Goal: Task Accomplishment & Management: Complete application form

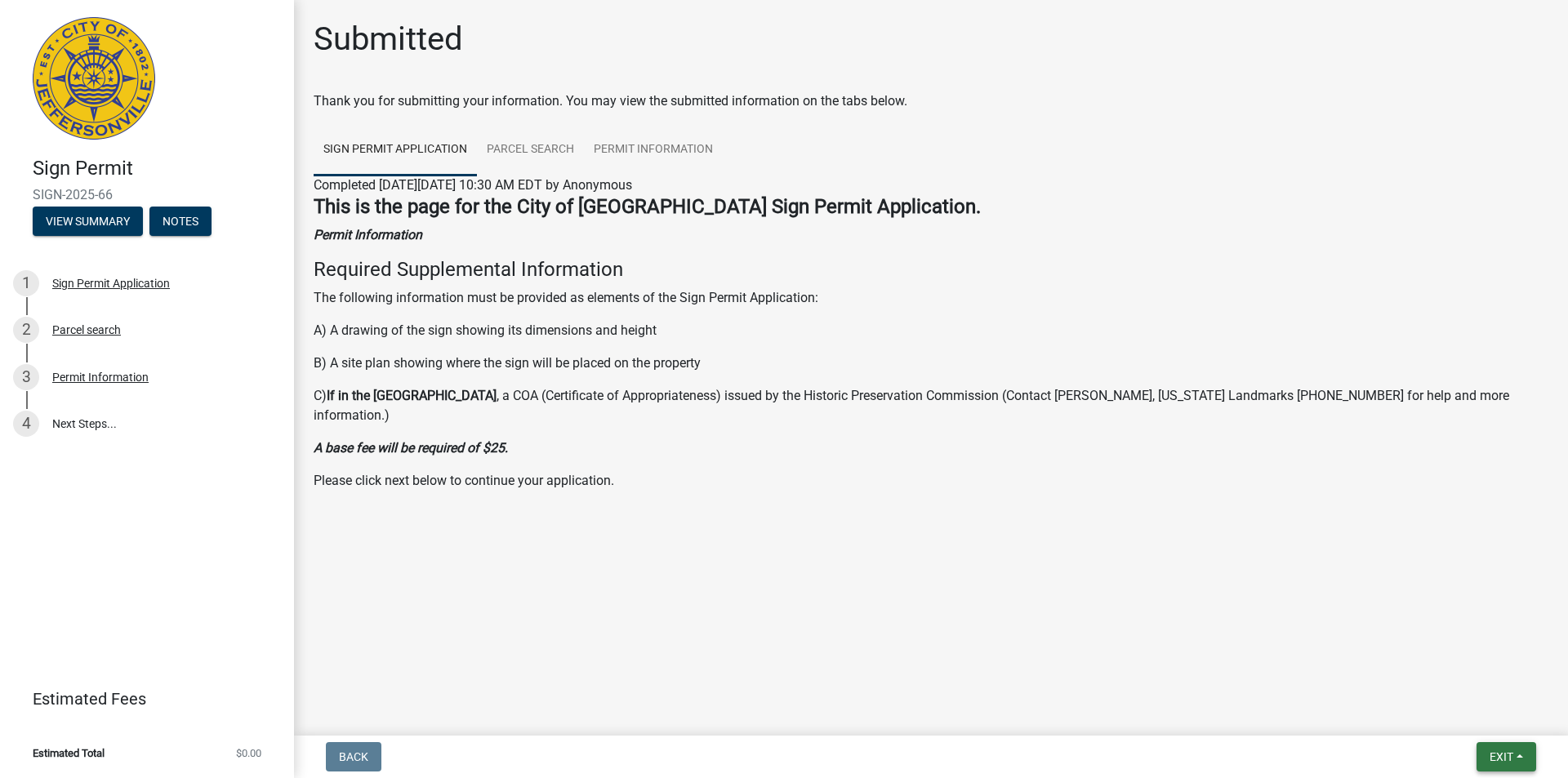
click at [1495, 761] on span "Exit" at bounding box center [1501, 756] width 23 height 13
click at [1431, 714] on button "Save & Exit" at bounding box center [1470, 714] width 131 height 39
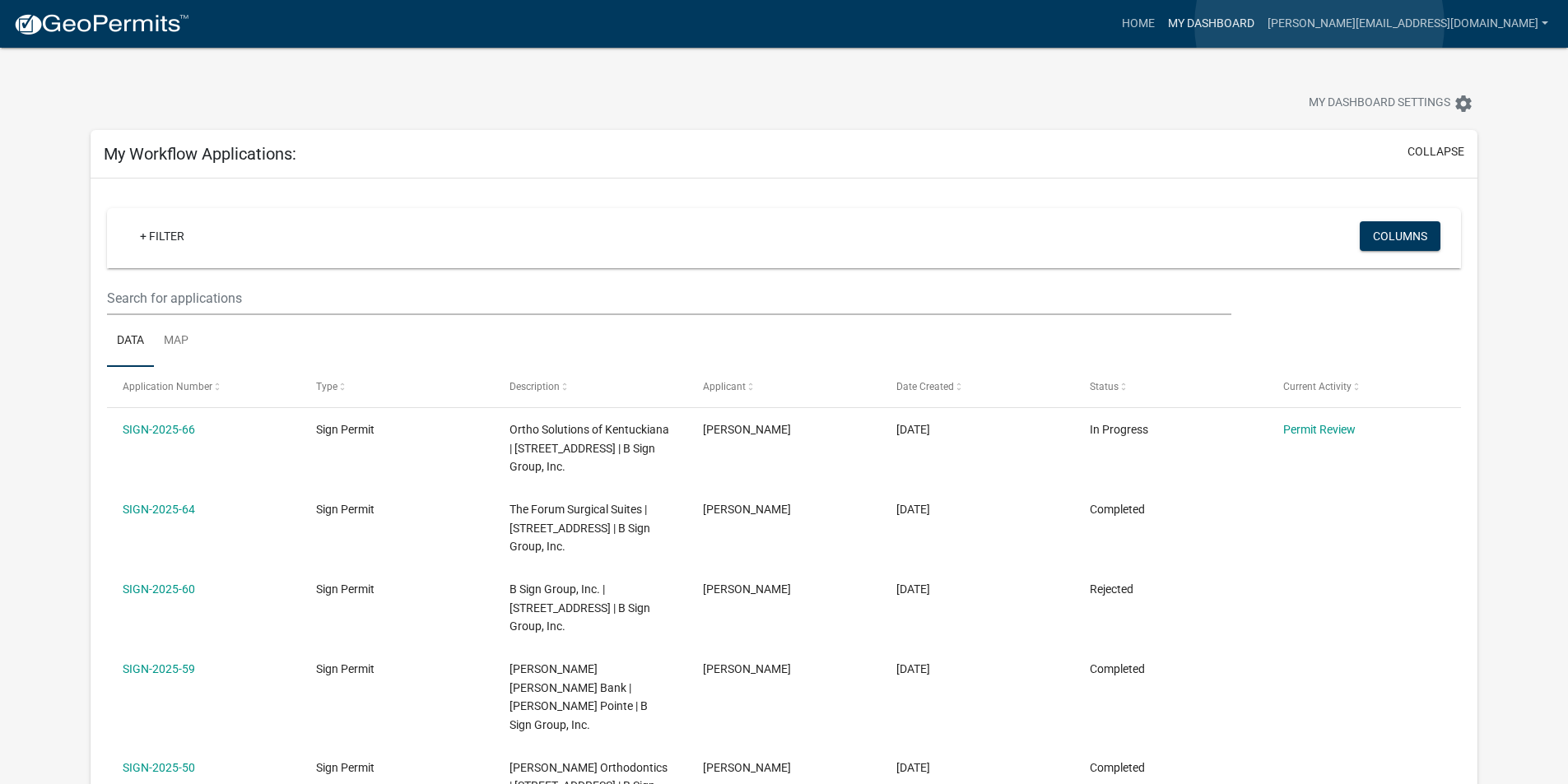
click at [1261, 24] on link "My Dashboard" at bounding box center [1211, 23] width 99 height 32
click at [1162, 26] on link "Home" at bounding box center [1138, 23] width 46 height 32
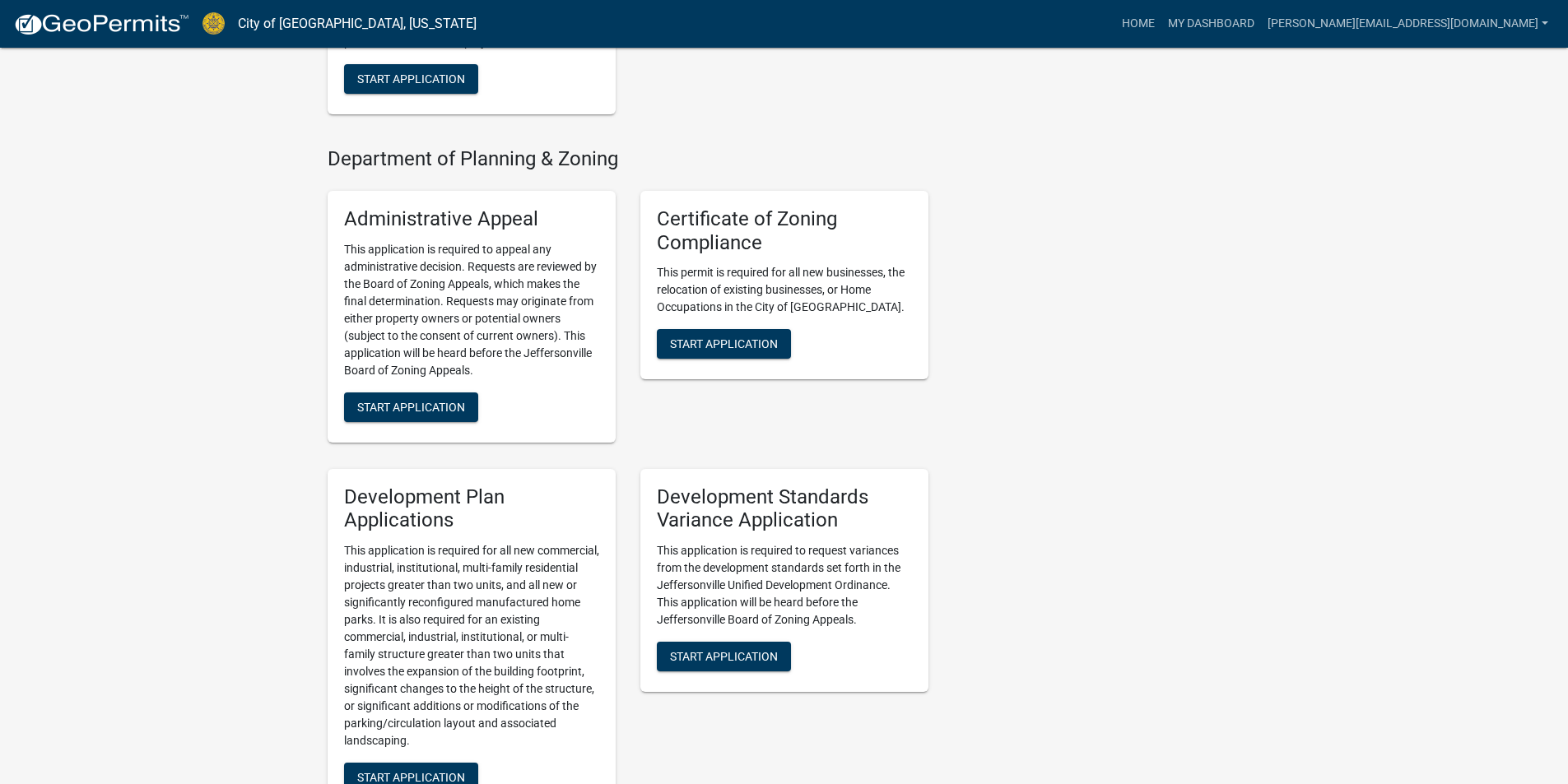
scroll to position [1647, 0]
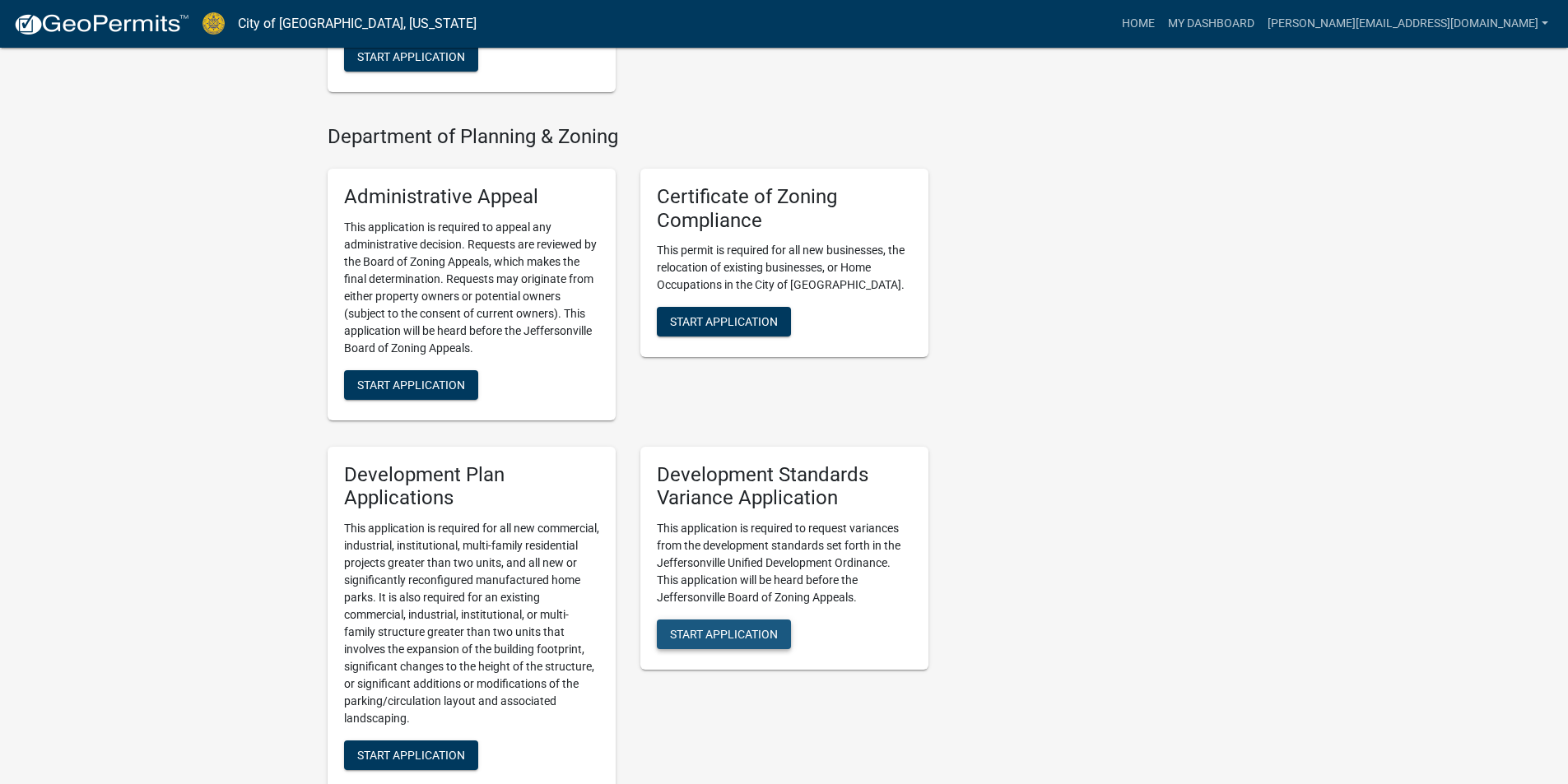
click at [709, 628] on span "Start Application" at bounding box center [723, 634] width 107 height 14
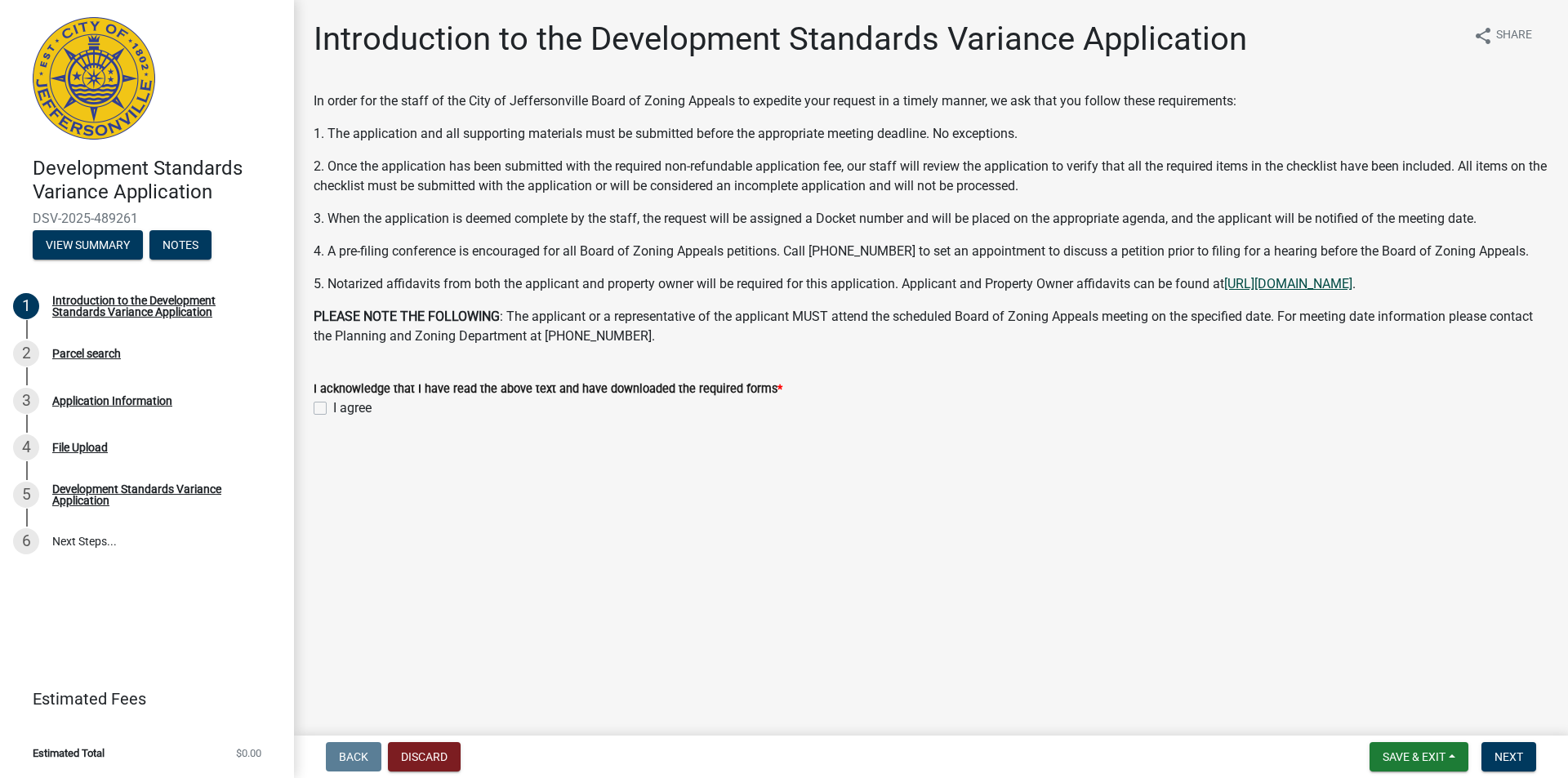
click at [1336, 286] on link "[URL][DOMAIN_NAME]" at bounding box center [1288, 283] width 128 height 15
click at [187, 292] on link "1 Introduction to the Development Standards Variance Application" at bounding box center [147, 307] width 294 height 48
click at [1255, 283] on link "[URL][DOMAIN_NAME]" at bounding box center [1288, 283] width 128 height 15
